Goal: Information Seeking & Learning: Learn about a topic

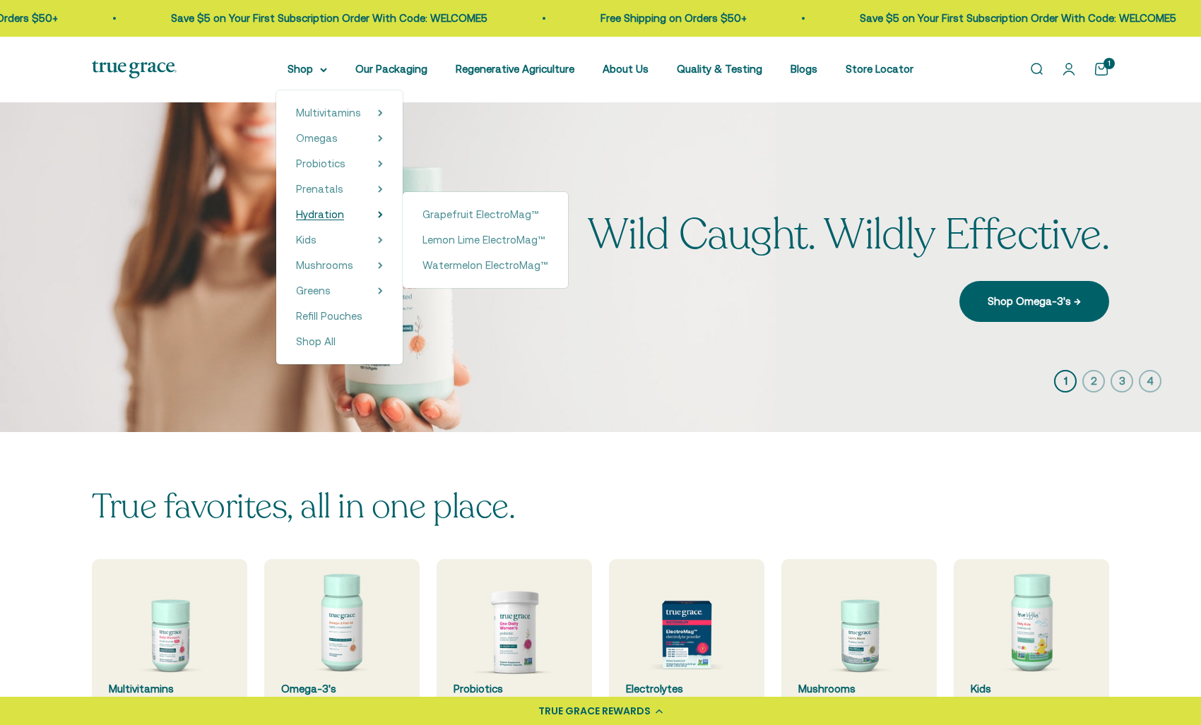
click at [340, 211] on span "Hydration" at bounding box center [320, 214] width 48 height 12
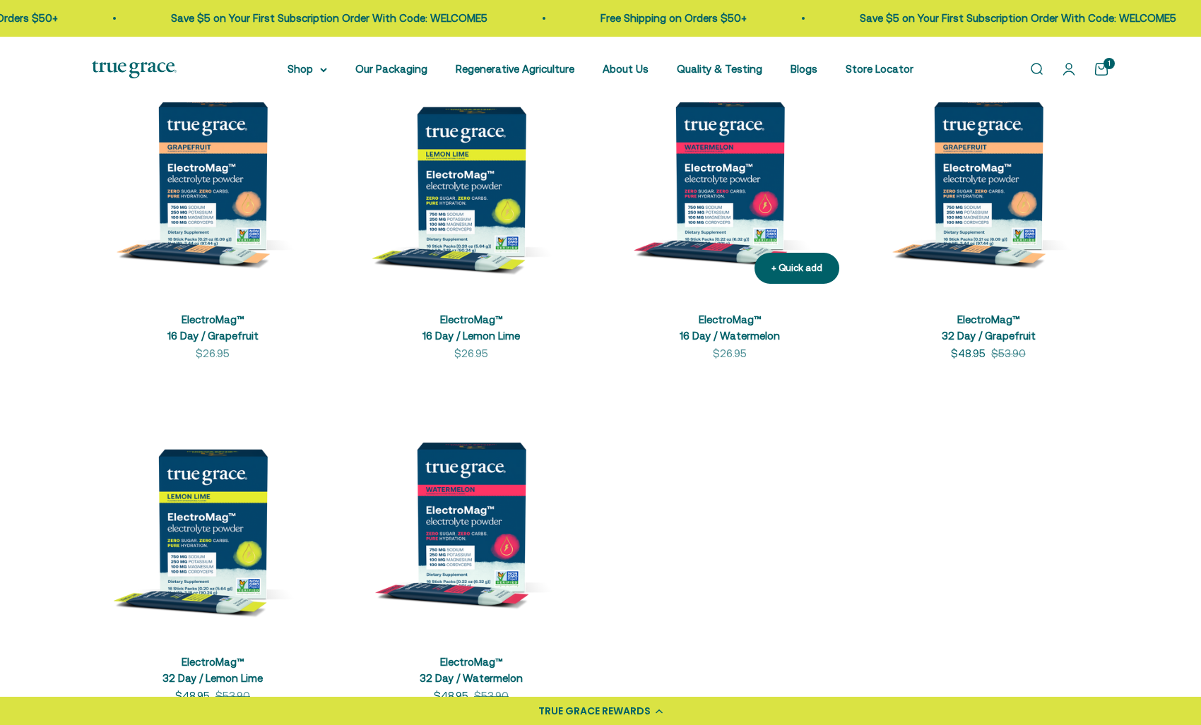
scroll to position [360, 0]
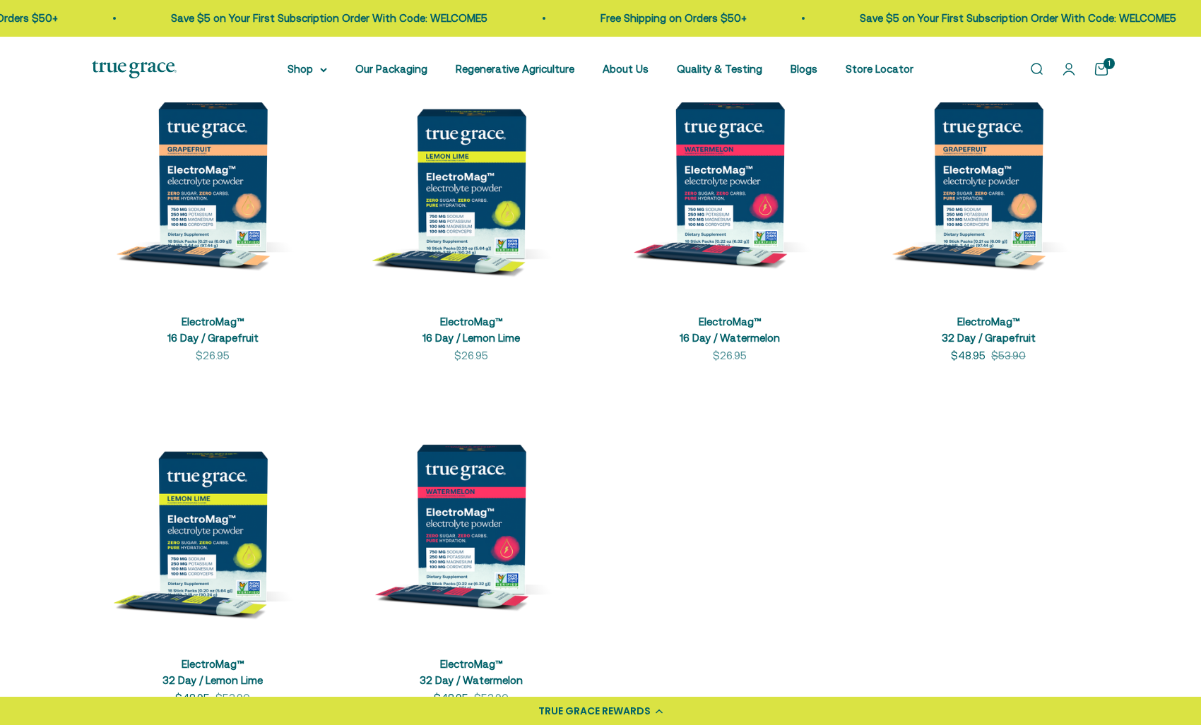
click at [148, 70] on img at bounding box center [134, 70] width 85 height 18
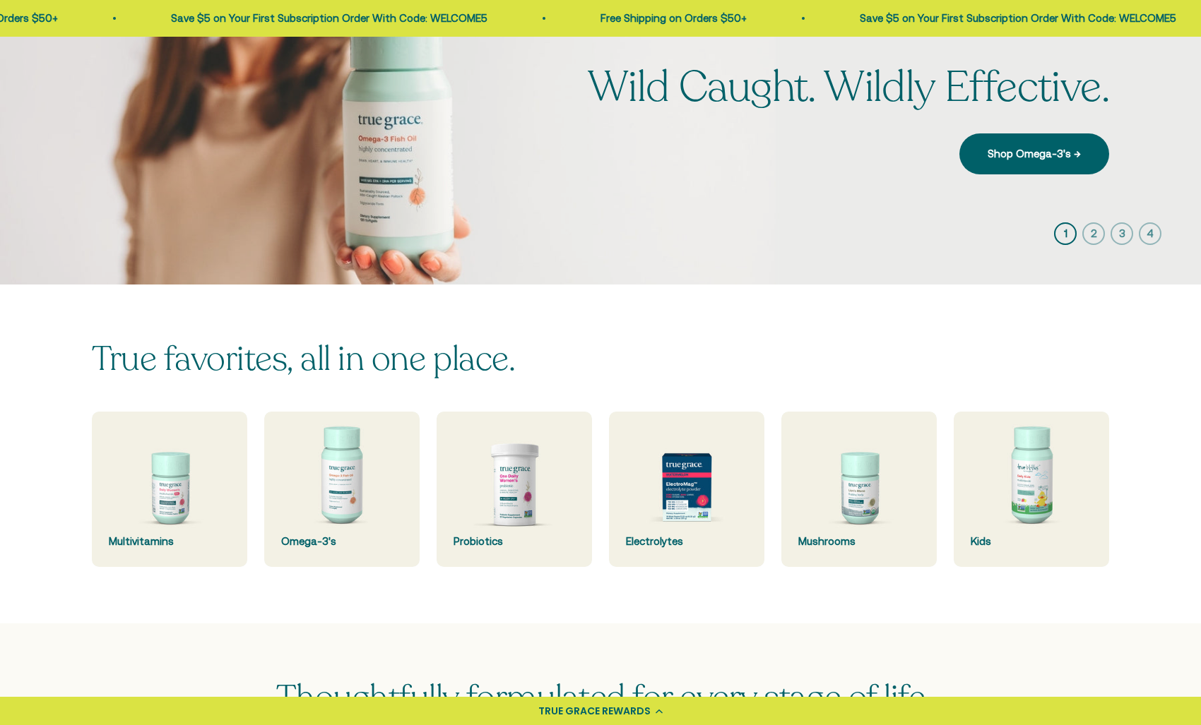
scroll to position [148, 0]
click at [678, 471] on img at bounding box center [686, 489] width 165 height 165
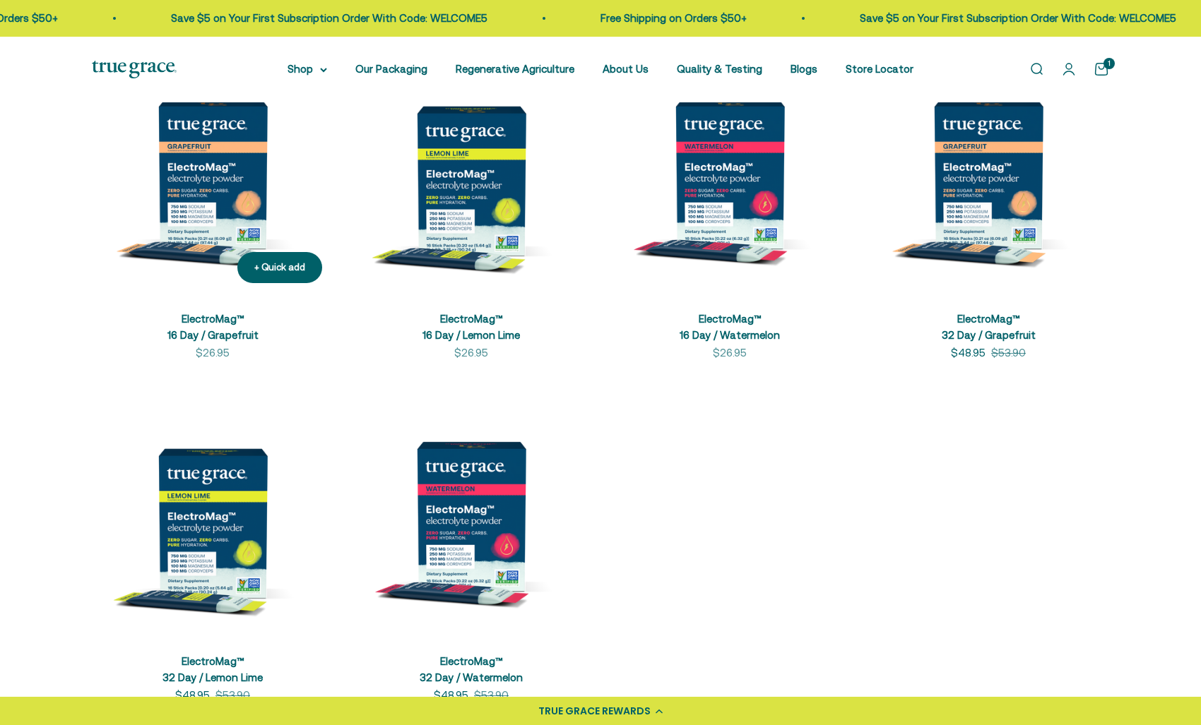
scroll to position [353, 0]
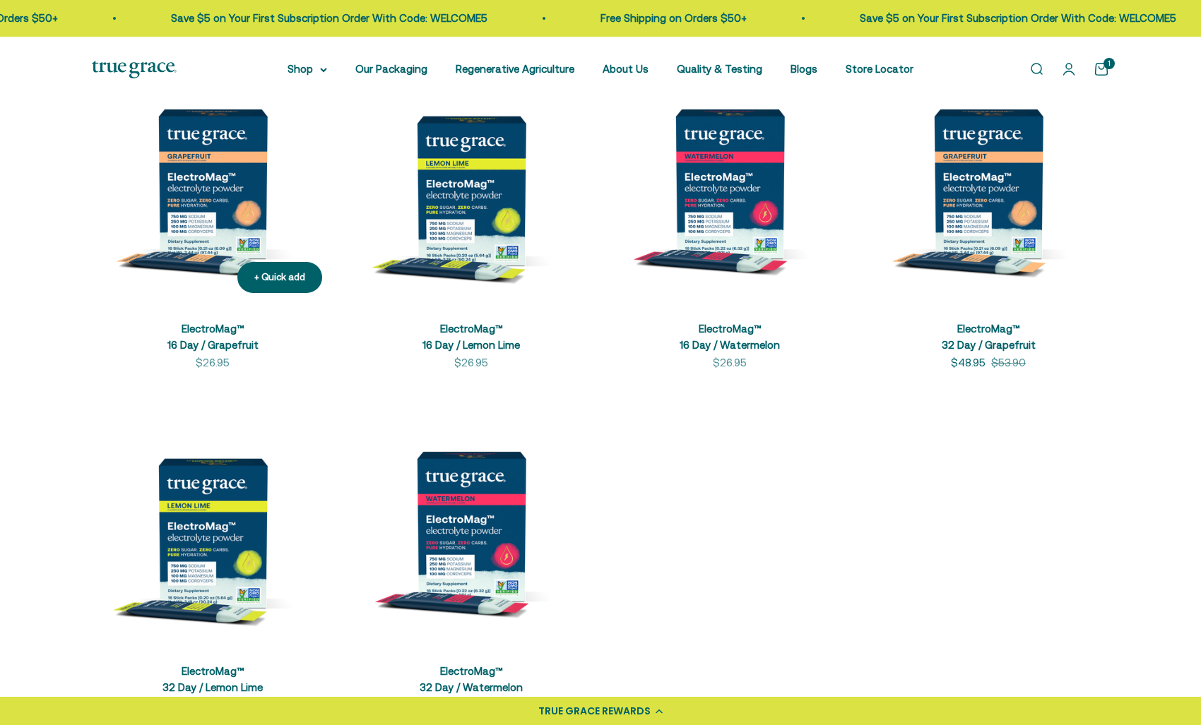
click at [220, 188] on img at bounding box center [213, 184] width 242 height 242
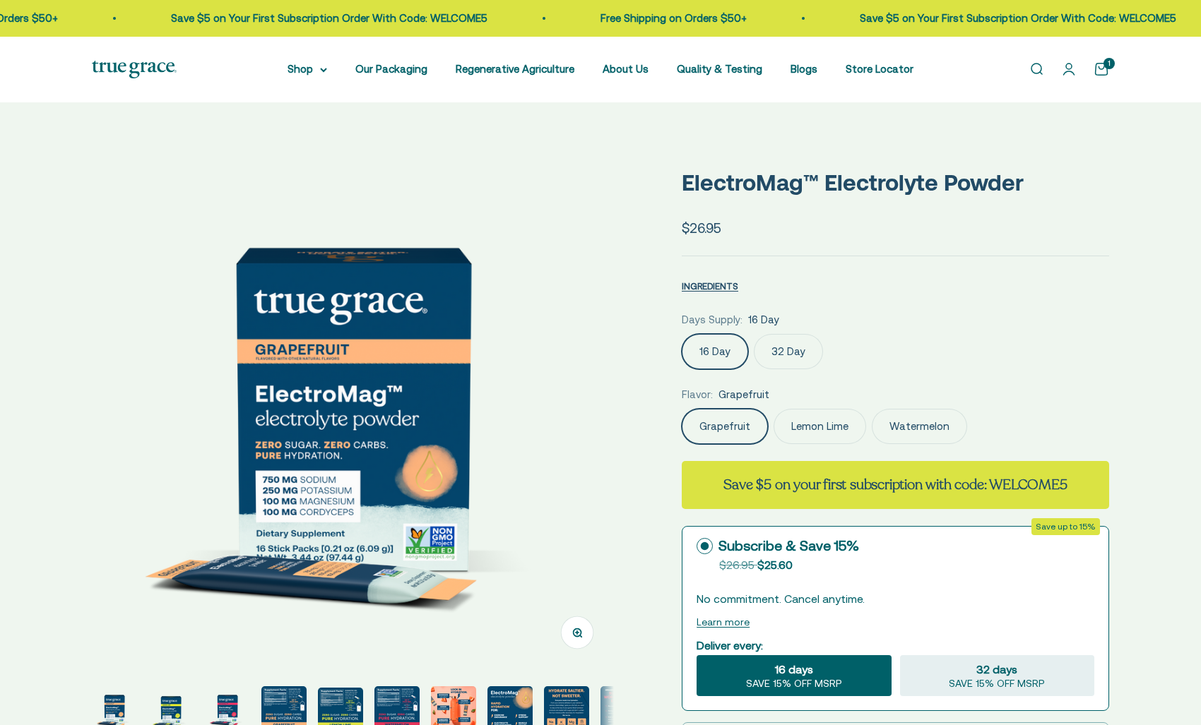
select select "3"
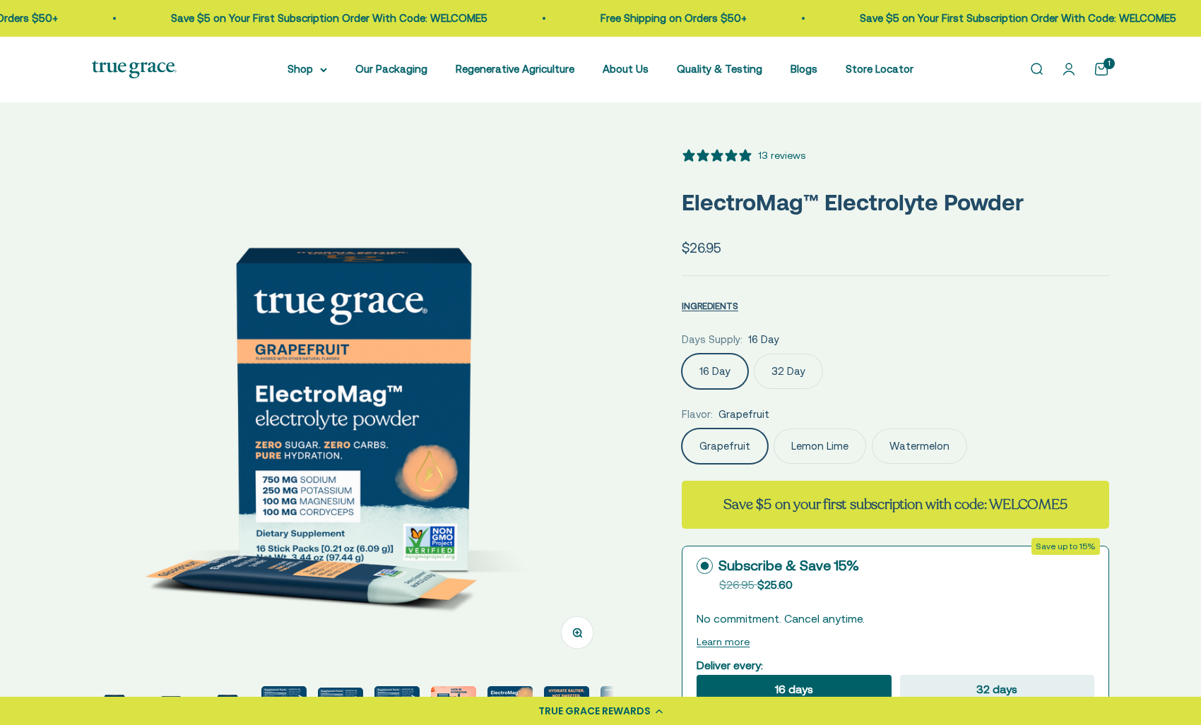
click at [747, 153] on icon "5 stars, 13 ratings" at bounding box center [746, 155] width 12 height 12
click at [778, 153] on div "13 reviews" at bounding box center [781, 156] width 47 height 16
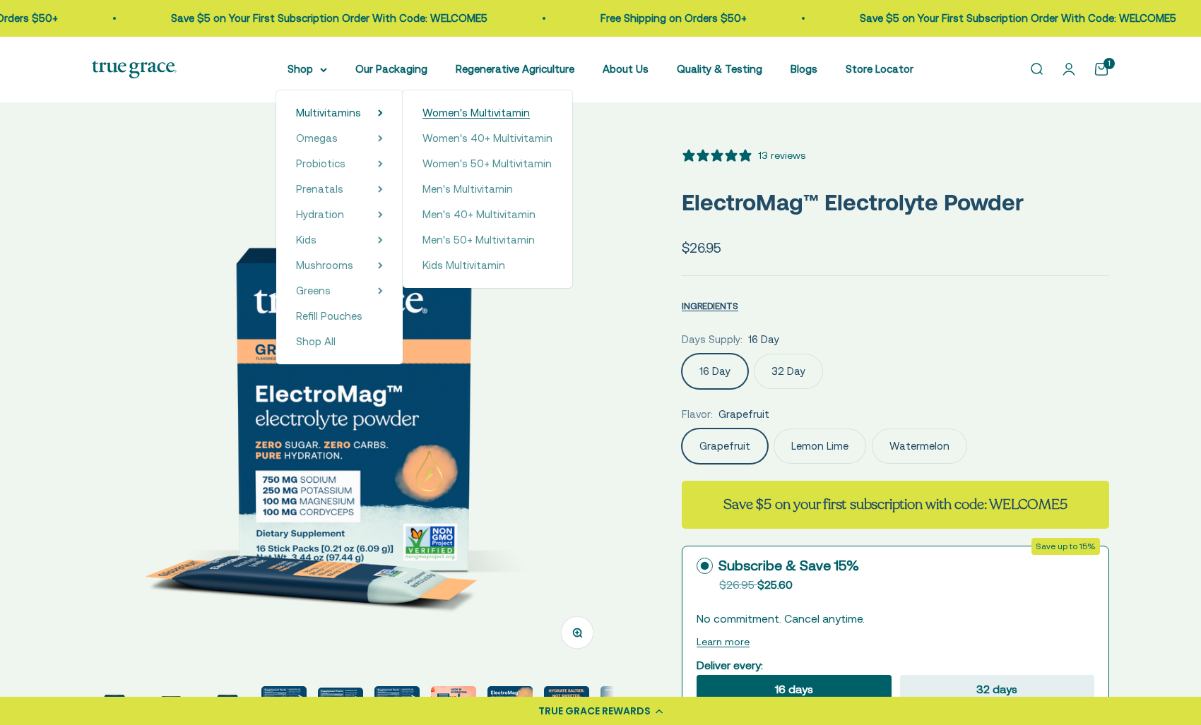
click at [485, 111] on span "Women's Multivitamin" at bounding box center [475, 113] width 107 height 12
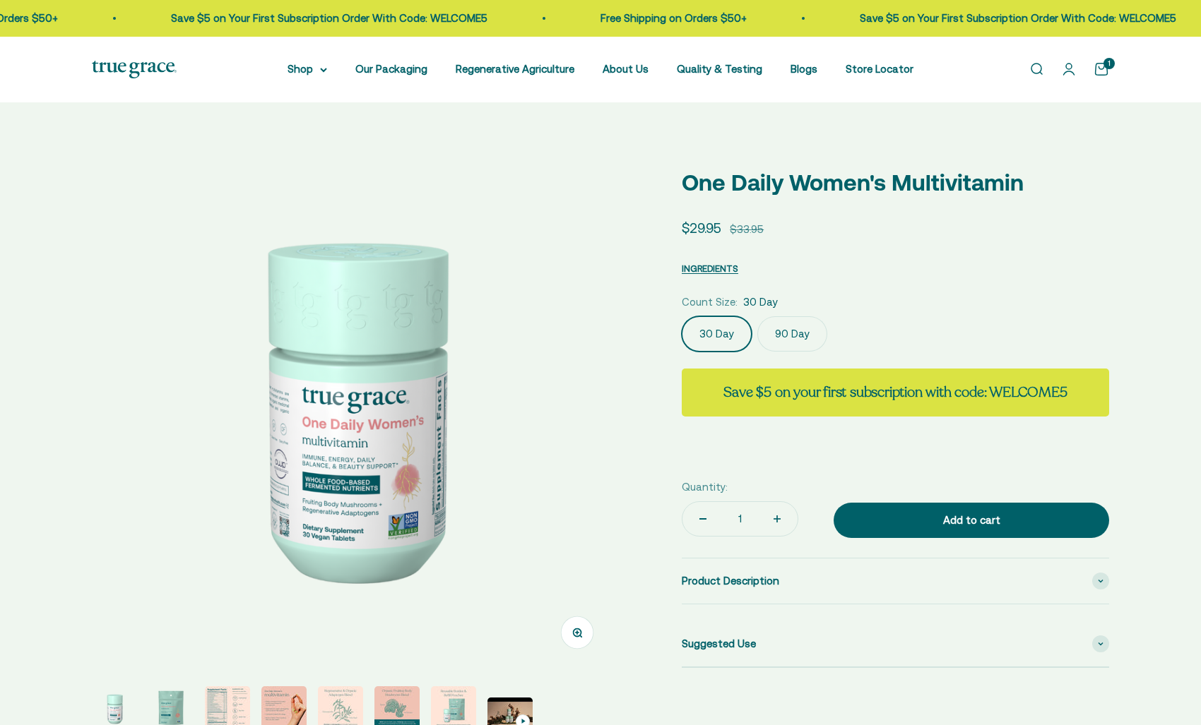
select select "3"
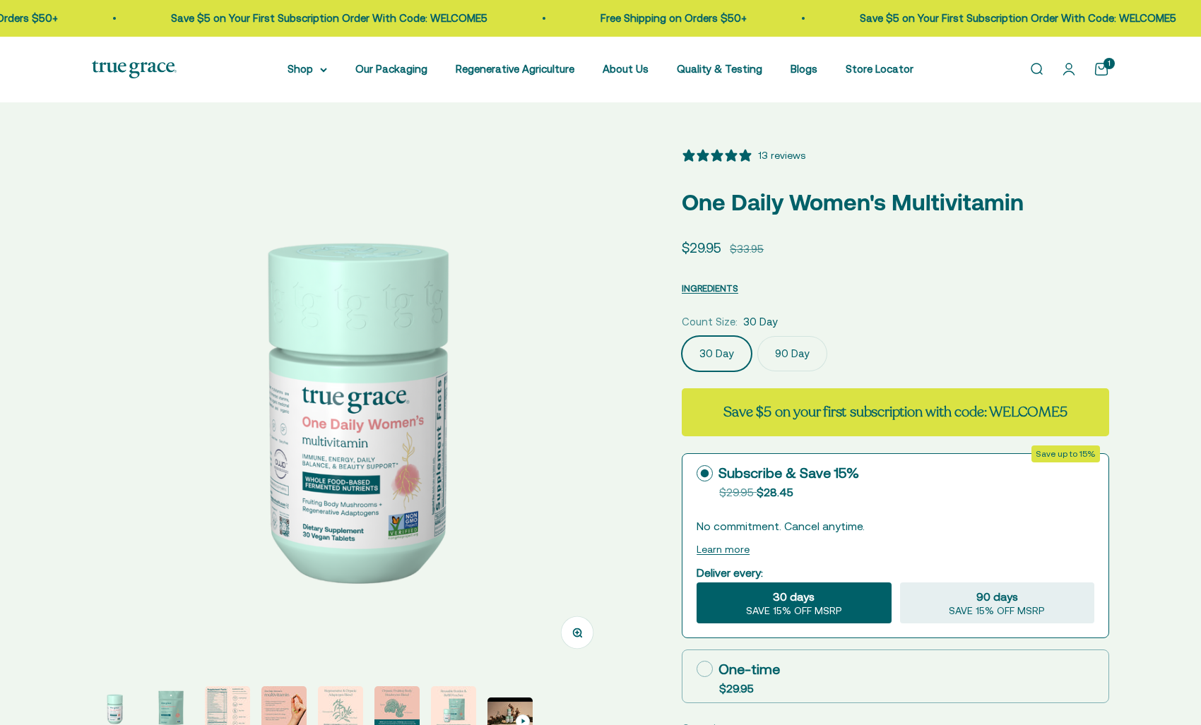
click at [762, 155] on div "13 reviews" at bounding box center [781, 156] width 47 height 16
